Goal: Browse casually

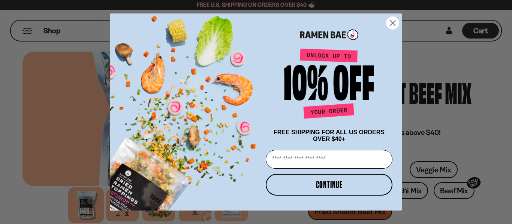
click at [392, 22] on icon "Close dialog" at bounding box center [392, 23] width 5 height 5
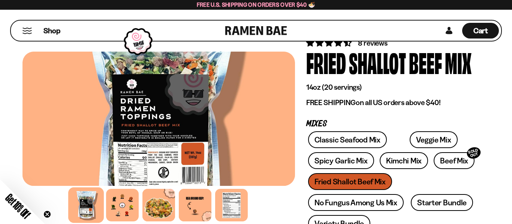
scroll to position [31, 0]
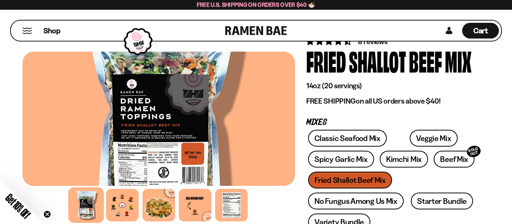
click at [237, 31] on link at bounding box center [256, 31] width 62 height 20
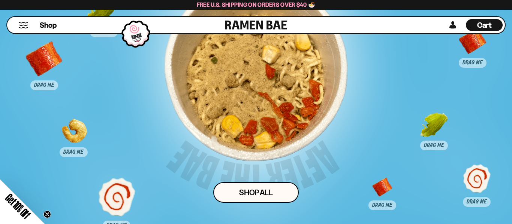
scroll to position [3501, 0]
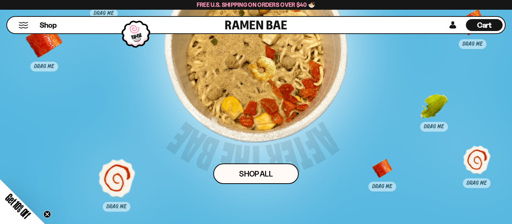
drag, startPoint x: 73, startPoint y: 110, endPoint x: 261, endPoint y: 67, distance: 192.6
click at [261, 67] on div at bounding box center [261, 75] width 37 height 37
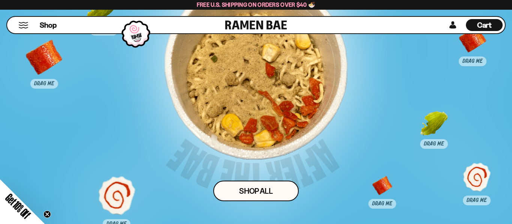
scroll to position [3475, 0]
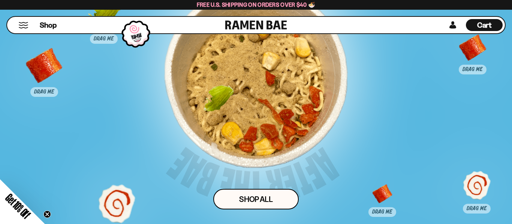
drag, startPoint x: 433, startPoint y: 135, endPoint x: 218, endPoint y: 101, distance: 217.5
click at [218, 101] on div at bounding box center [218, 104] width 37 height 37
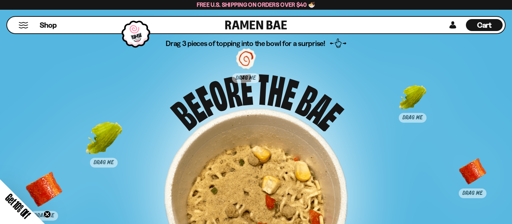
scroll to position [3337, 0]
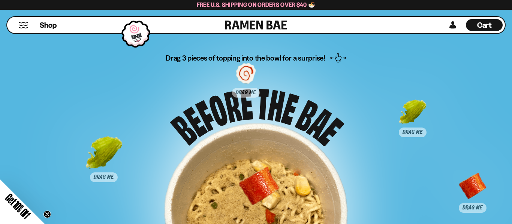
drag, startPoint x: 49, startPoint y: 197, endPoint x: 264, endPoint y: 179, distance: 215.7
click at [264, 179] on div at bounding box center [258, 186] width 37 height 37
click at [264, 179] on div at bounding box center [255, 214] width 183 height 183
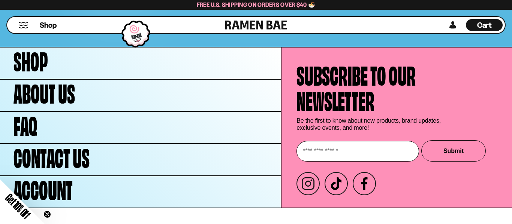
scroll to position [3714, 0]
